Goal: Transaction & Acquisition: Purchase product/service

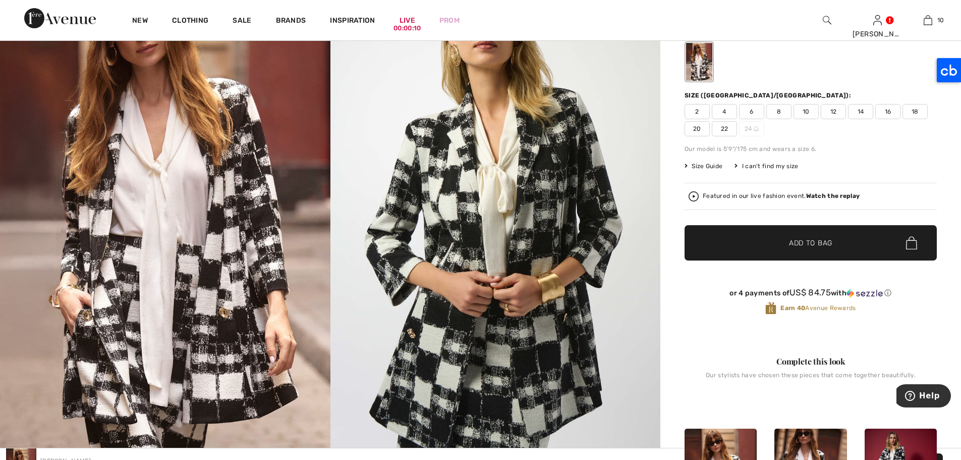
scroll to position [82, 0]
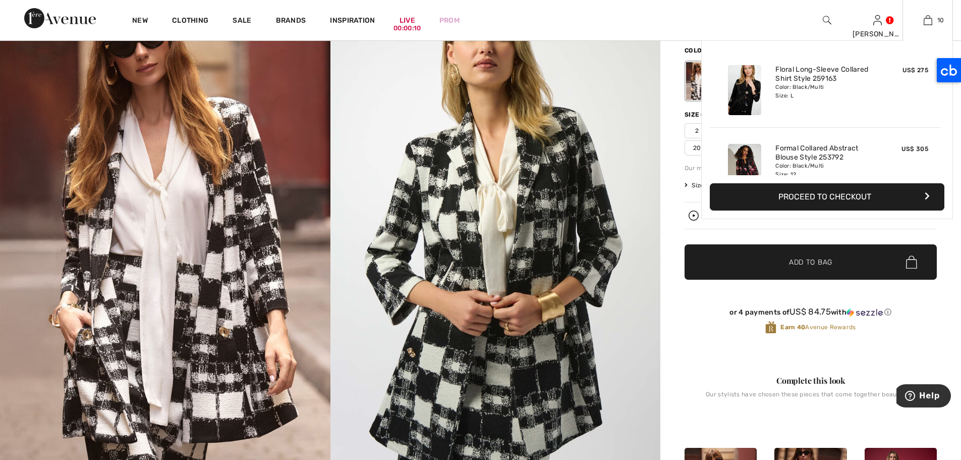
click at [927, 26] on div "10 Added to Bag Frank Lyman Floral Long-sleeve Collared Shirt Style 259163 US$ …" at bounding box center [927, 20] width 50 height 40
click at [927, 21] on img at bounding box center [928, 20] width 9 height 12
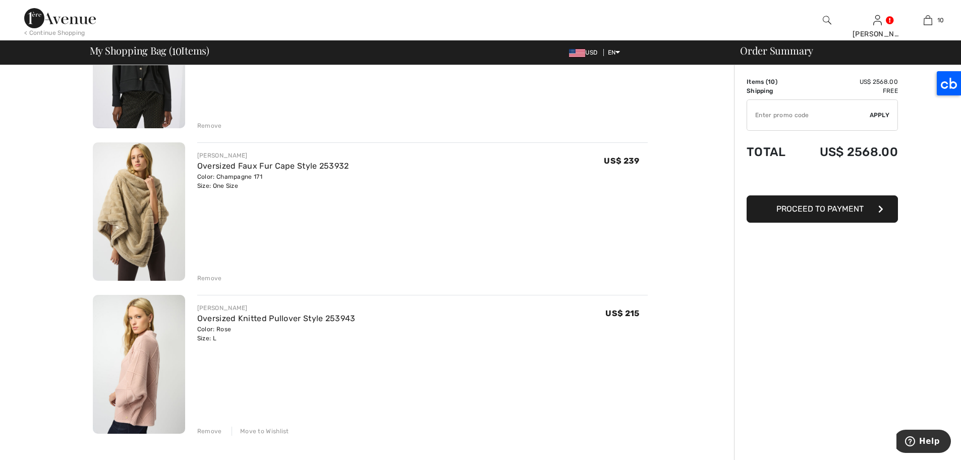
scroll to position [1234, 0]
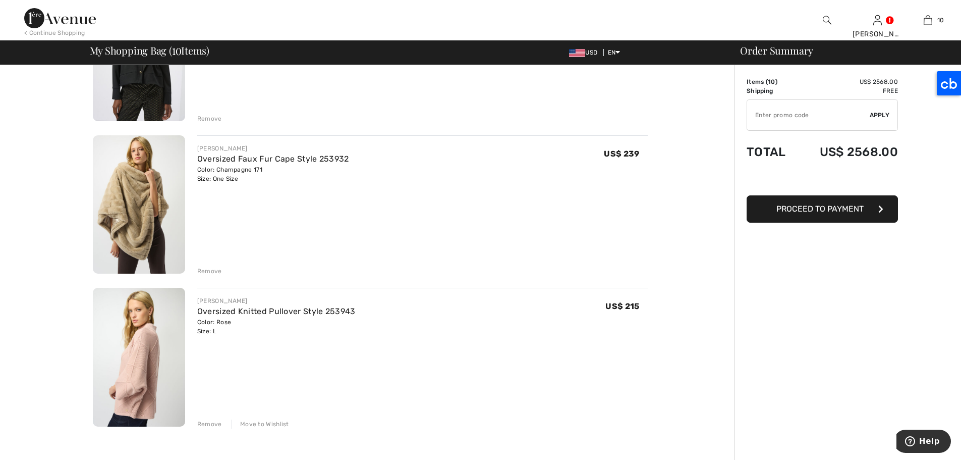
click at [262, 425] on div "Move to Wishlist" at bounding box center [261, 423] width 58 height 9
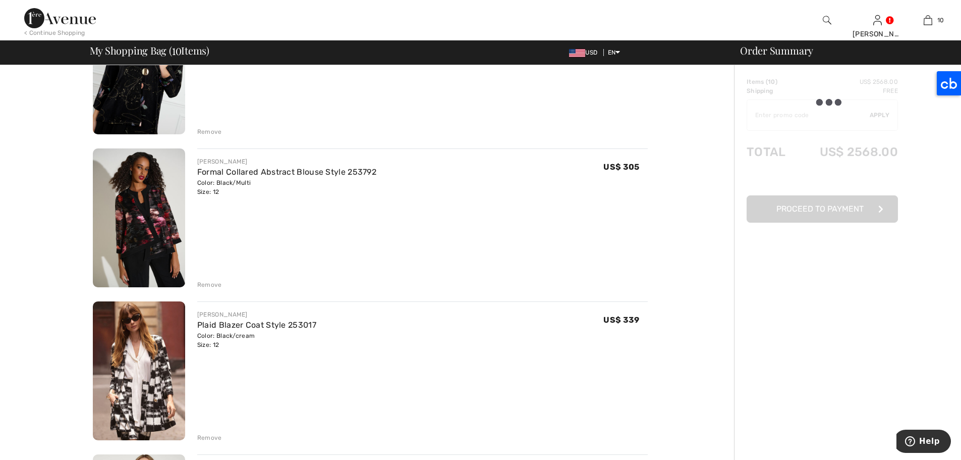
scroll to position [121, 0]
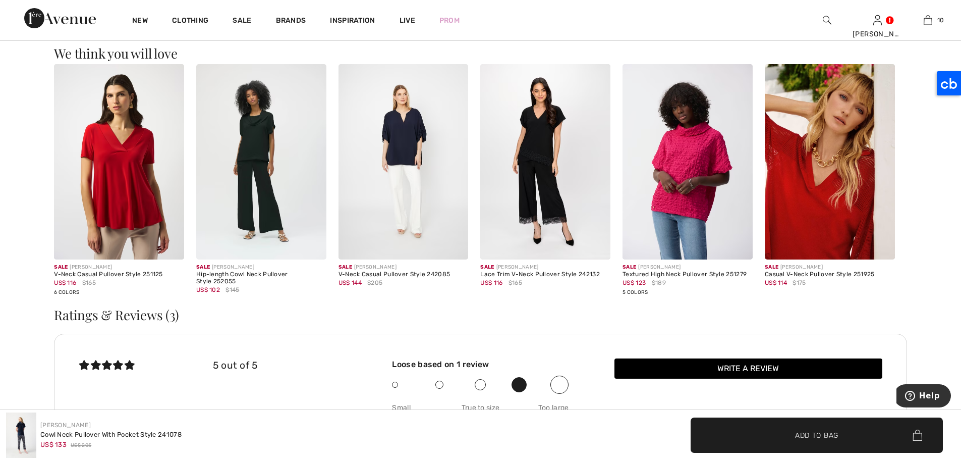
scroll to position [1161, 0]
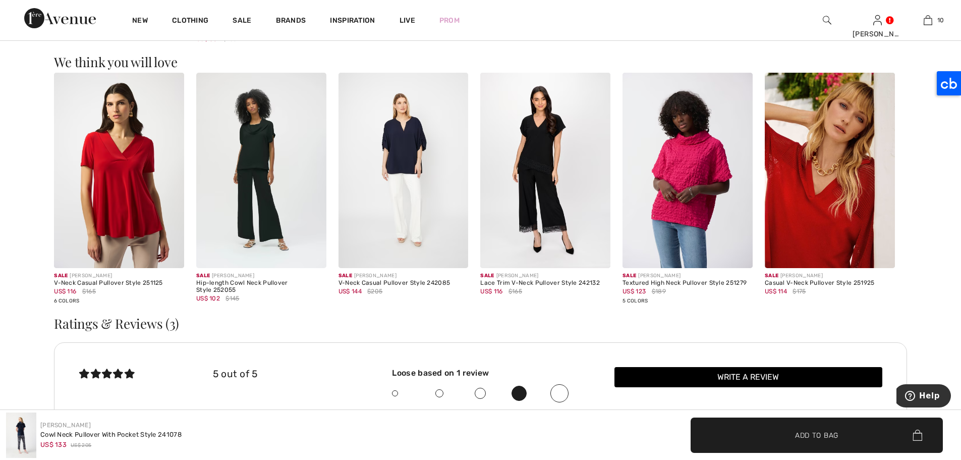
click at [264, 183] on img at bounding box center [261, 170] width 130 height 195
